Goal: Find specific page/section: Find specific page/section

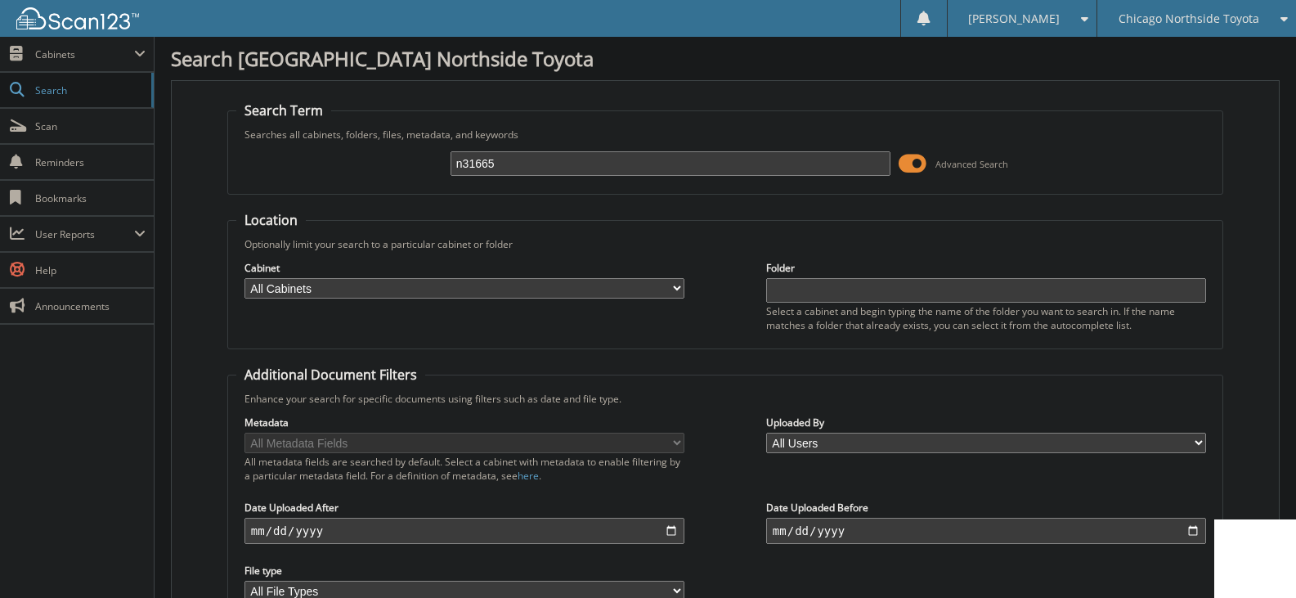
type input "n31665"
click at [1234, 27] on div "Chicago Northside Toyota" at bounding box center [1196, 18] width 182 height 37
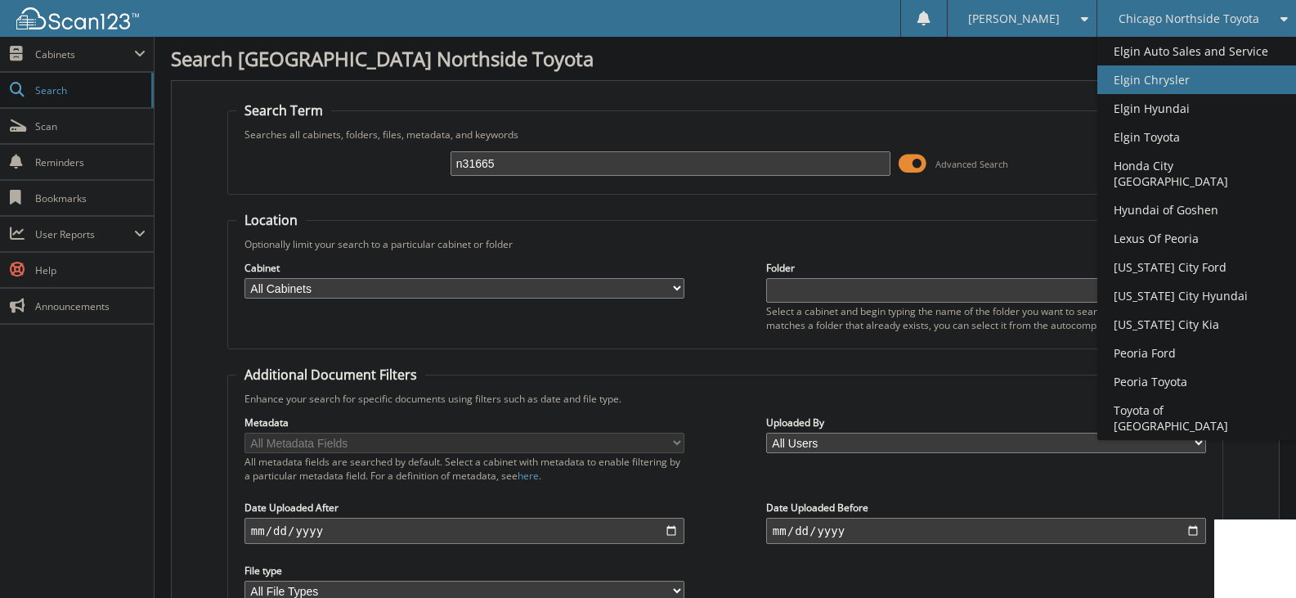
click at [1199, 83] on link "Elgin Chrysler" at bounding box center [1196, 79] width 199 height 29
